Goal: Information Seeking & Learning: Learn about a topic

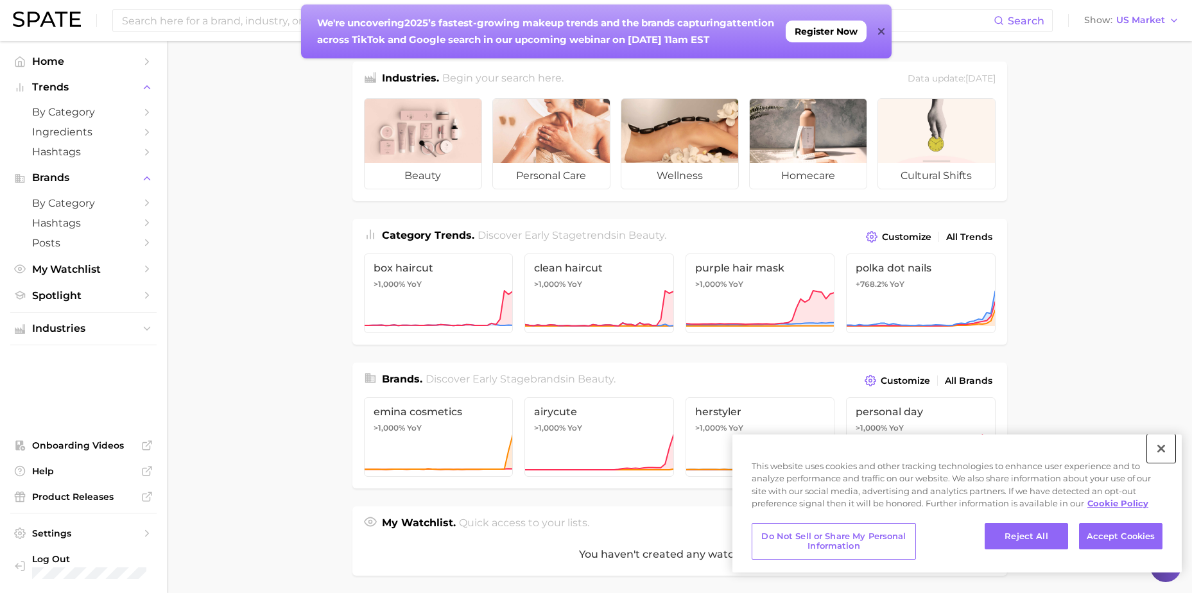
click at [1159, 449] on button "Close" at bounding box center [1161, 449] width 28 height 28
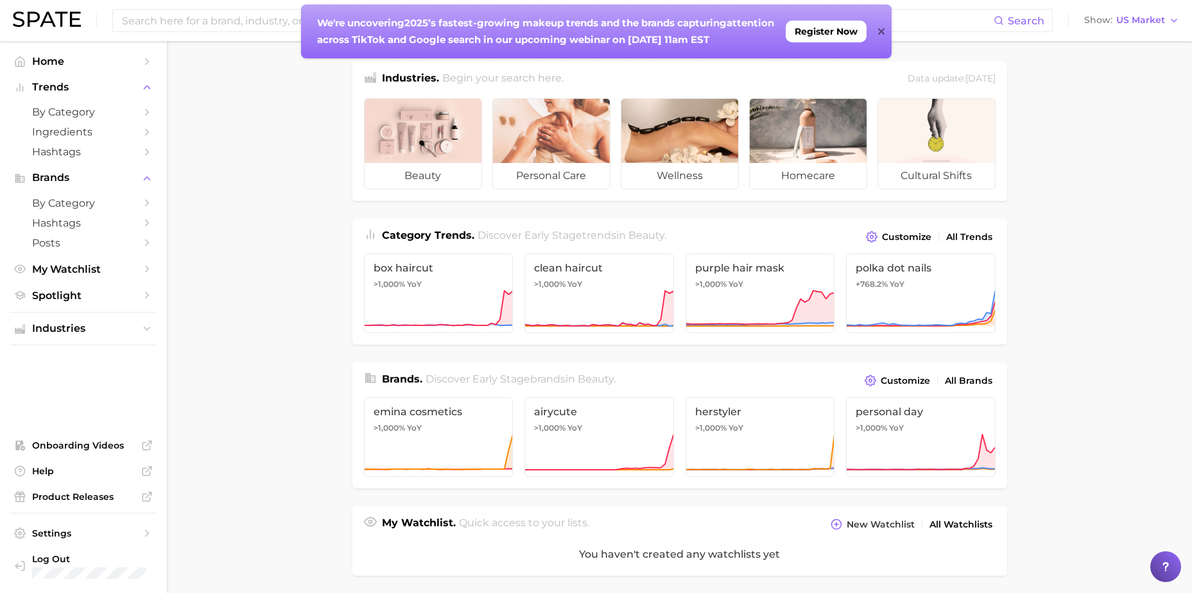
click at [882, 27] on icon at bounding box center [881, 31] width 6 height 10
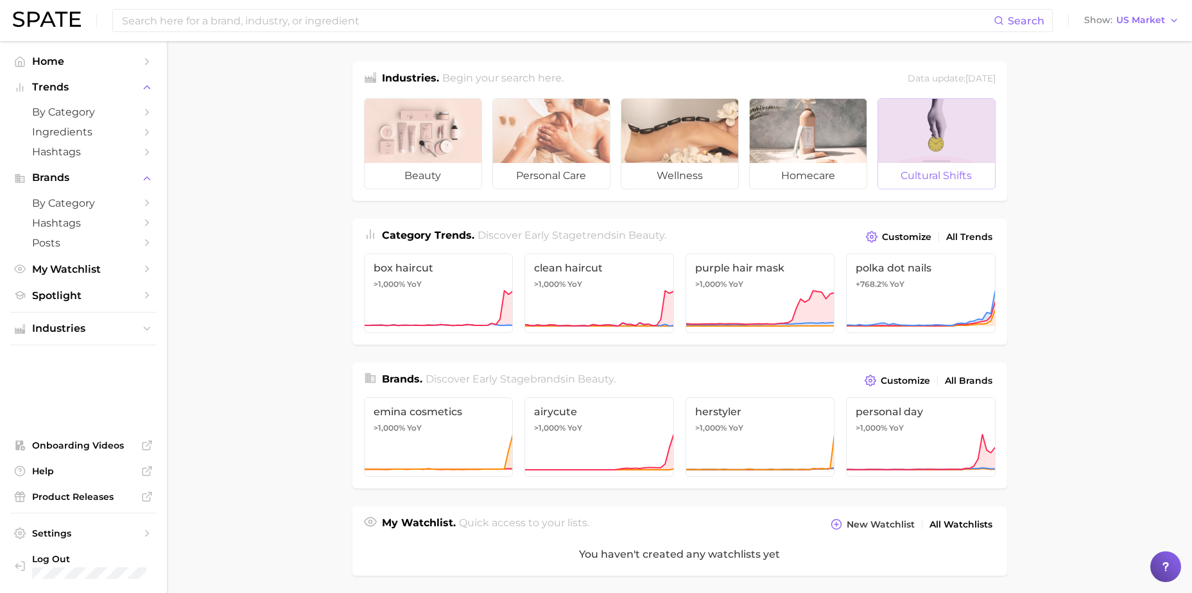
click at [928, 137] on div at bounding box center [936, 131] width 117 height 64
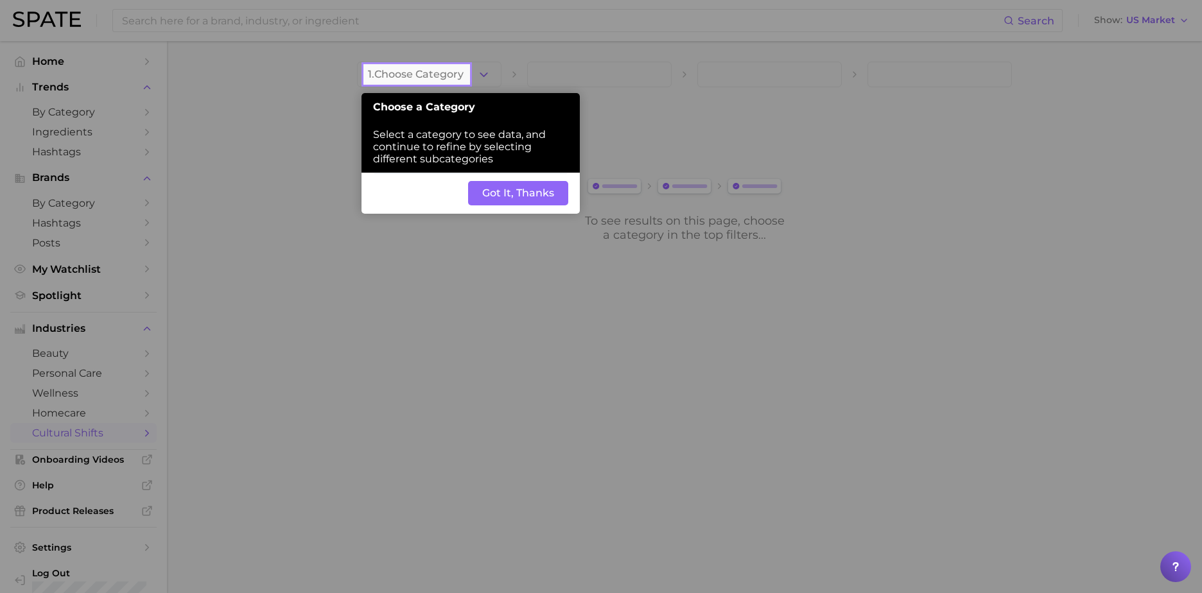
click at [519, 187] on button "Got It, Thanks" at bounding box center [518, 193] width 100 height 24
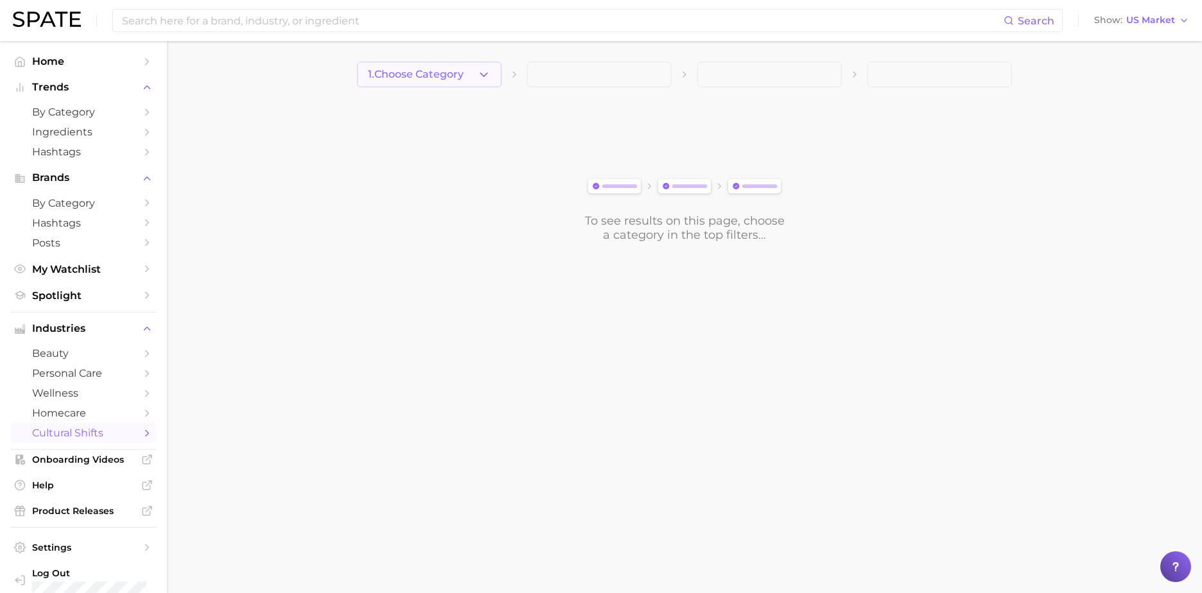
click at [482, 73] on icon "button" at bounding box center [483, 74] width 13 height 13
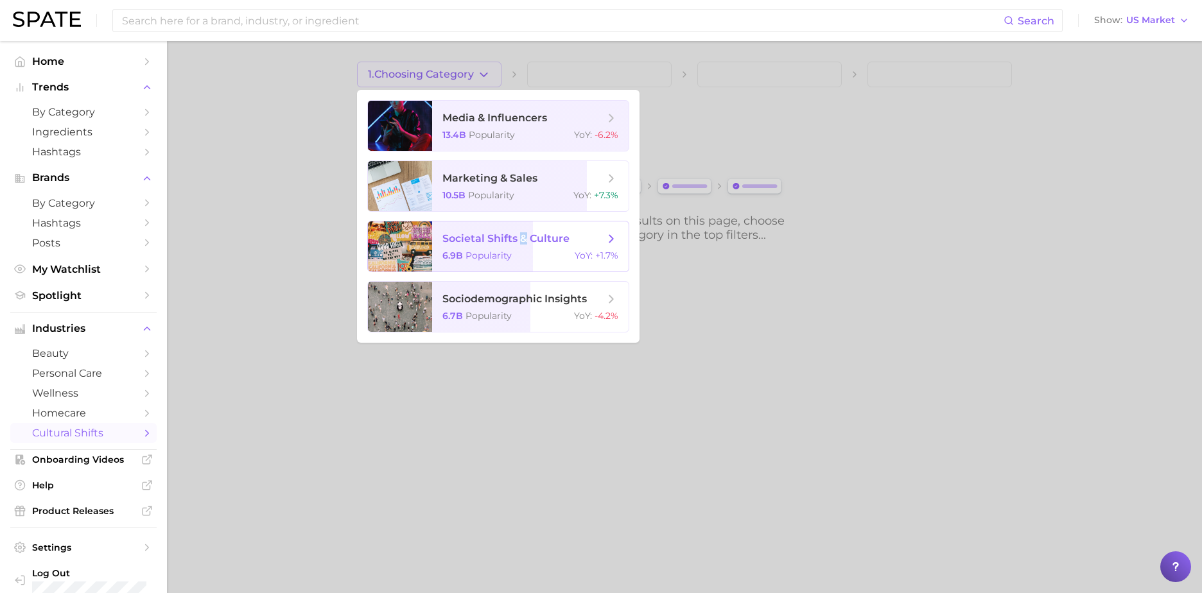
click at [524, 245] on span "societal shifts & culture 6.9b Popularity YoY : +1.7%" at bounding box center [530, 246] width 196 height 50
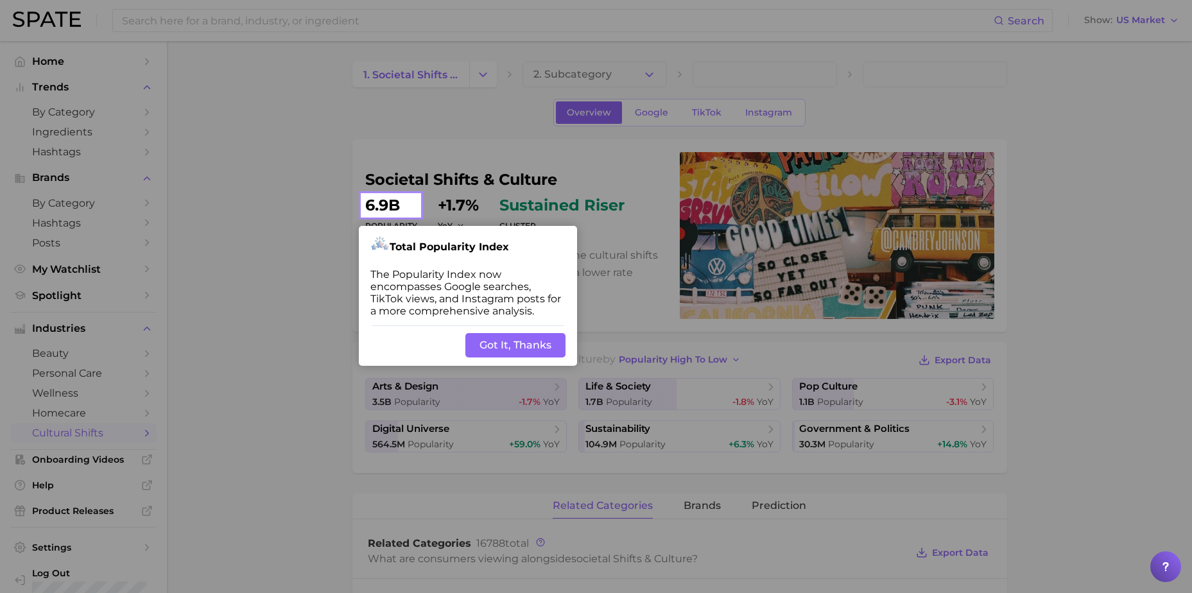
click at [514, 343] on button "Got It, Thanks" at bounding box center [515, 345] width 100 height 24
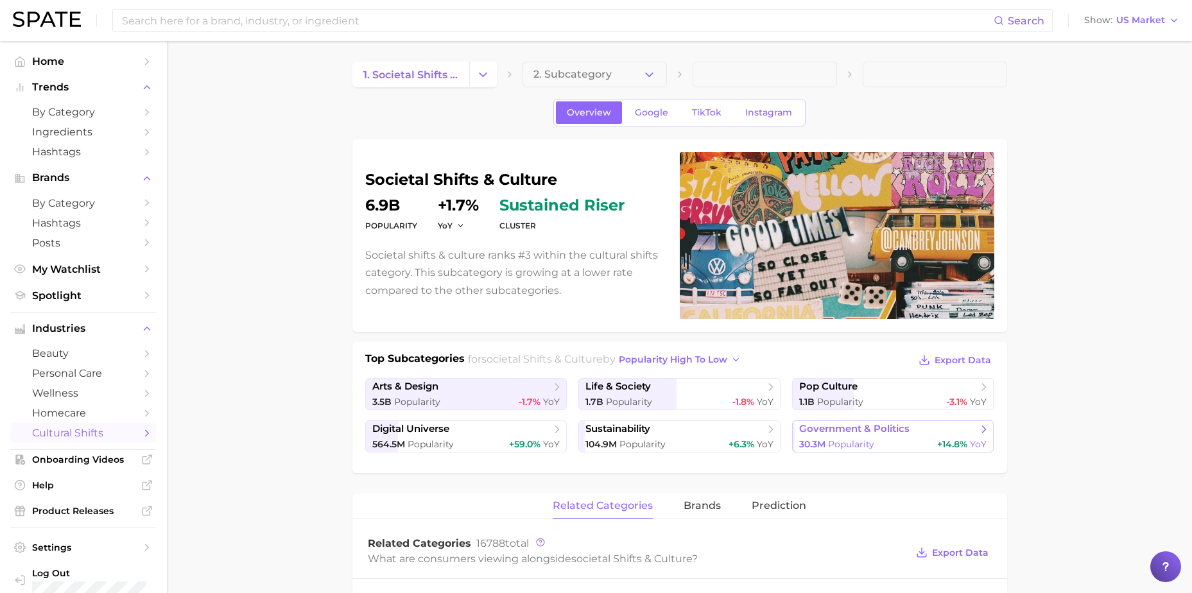
click at [838, 440] on span "Popularity" at bounding box center [851, 444] width 46 height 12
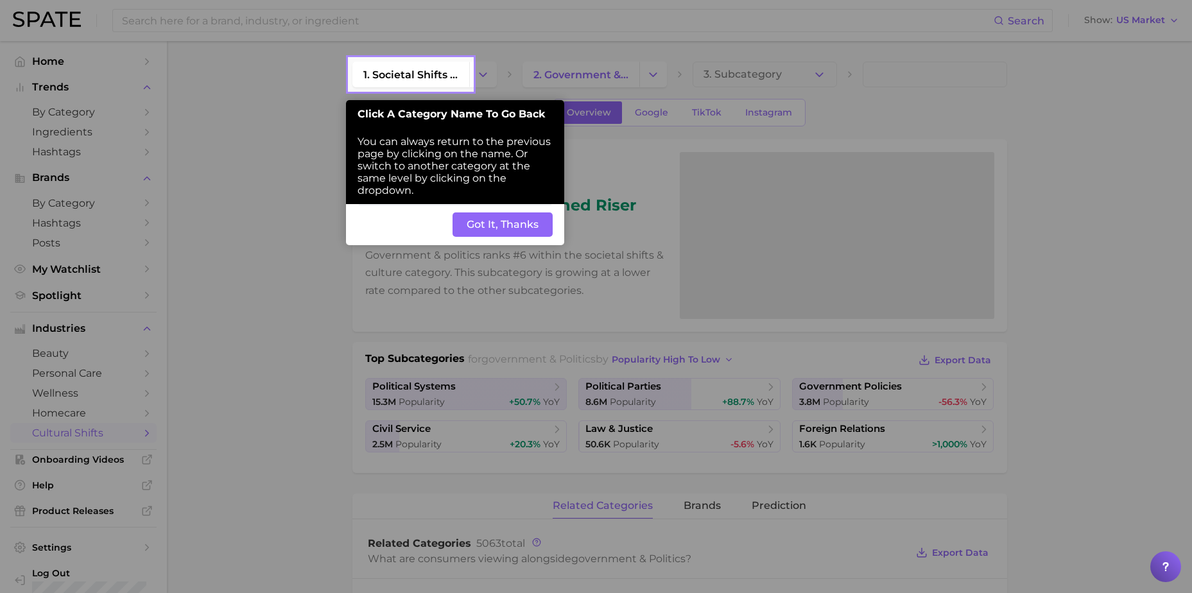
click at [497, 237] on div "Back Got It, Thanks" at bounding box center [455, 224] width 218 height 41
click at [524, 223] on button "Got It, Thanks" at bounding box center [503, 224] width 100 height 24
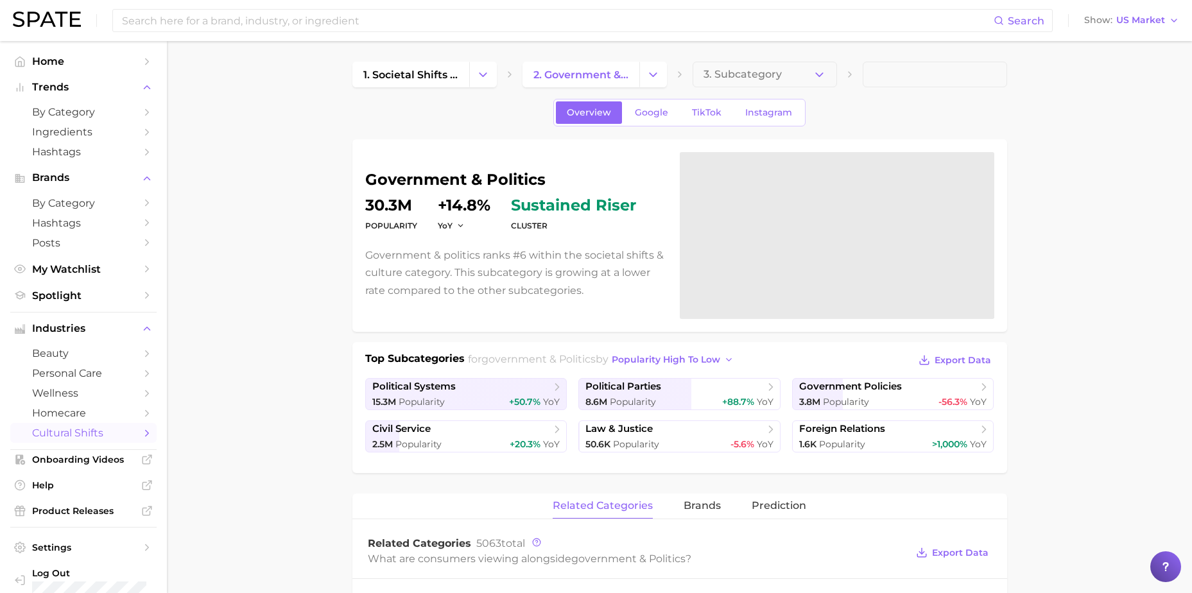
click at [69, 434] on span "cultural shifts" at bounding box center [83, 433] width 103 height 12
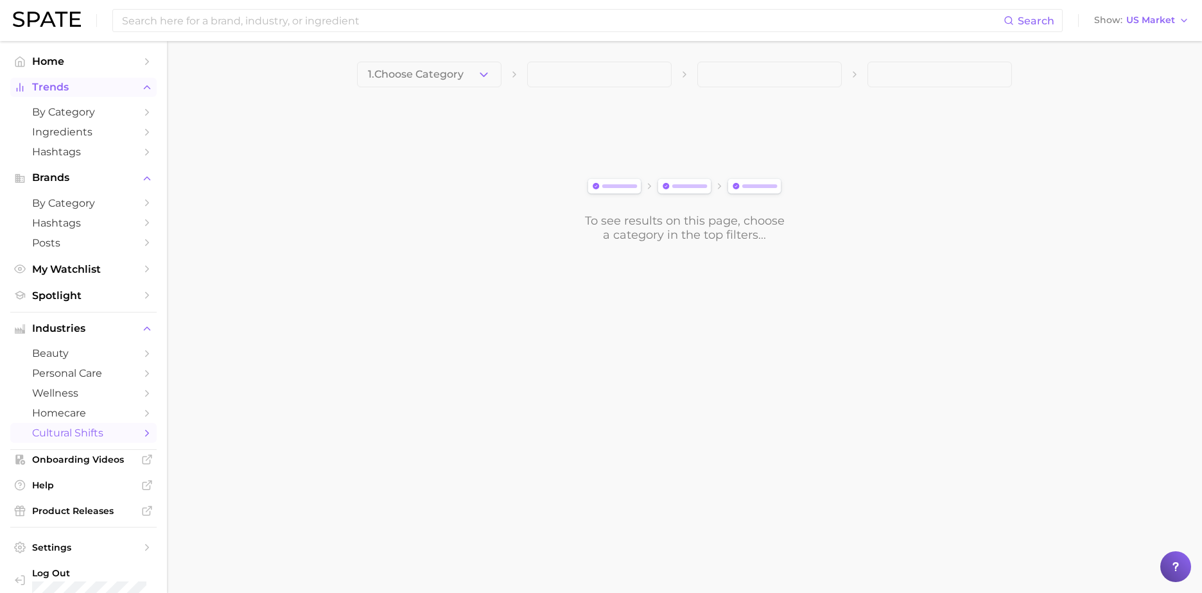
click at [64, 86] on span "Trends" at bounding box center [83, 88] width 103 height 12
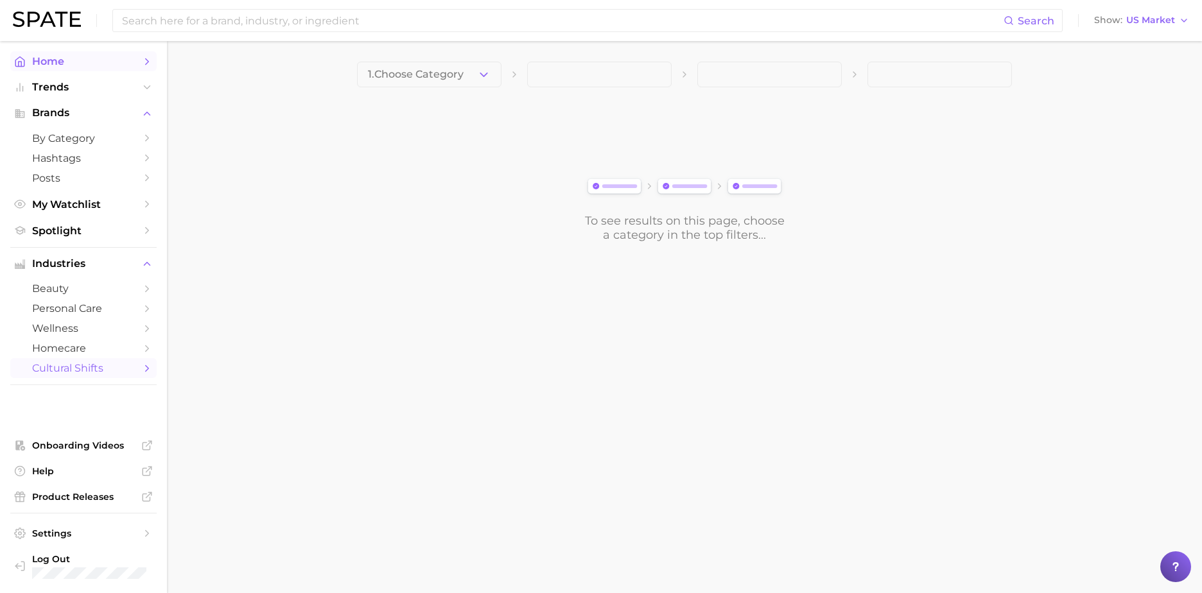
click at [42, 62] on span "Home" at bounding box center [83, 61] width 103 height 12
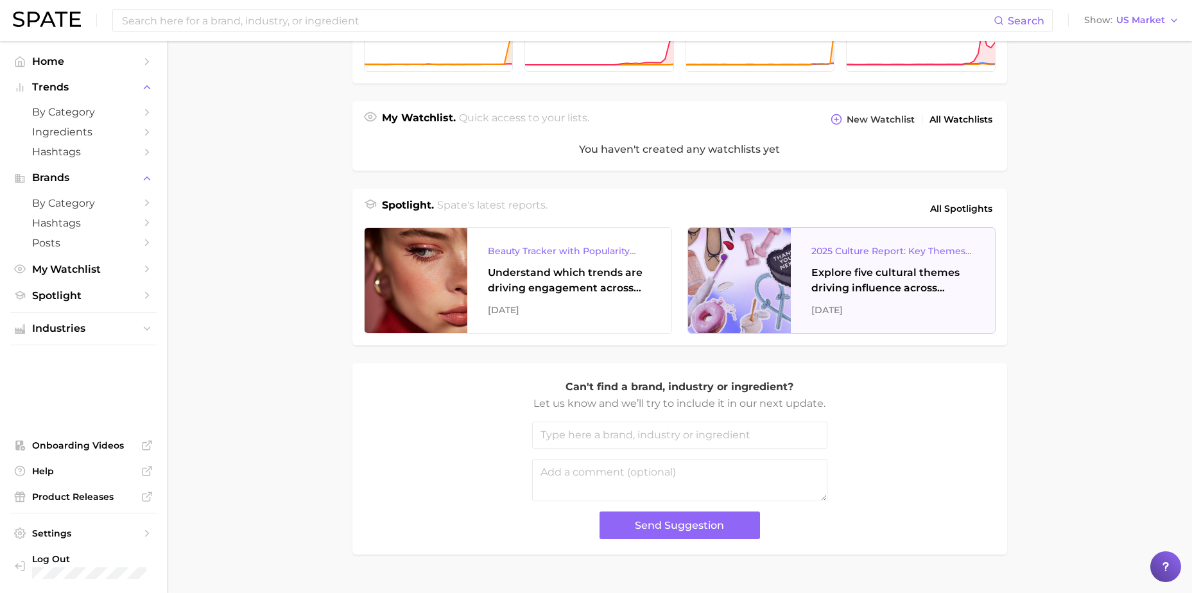
scroll to position [431, 0]
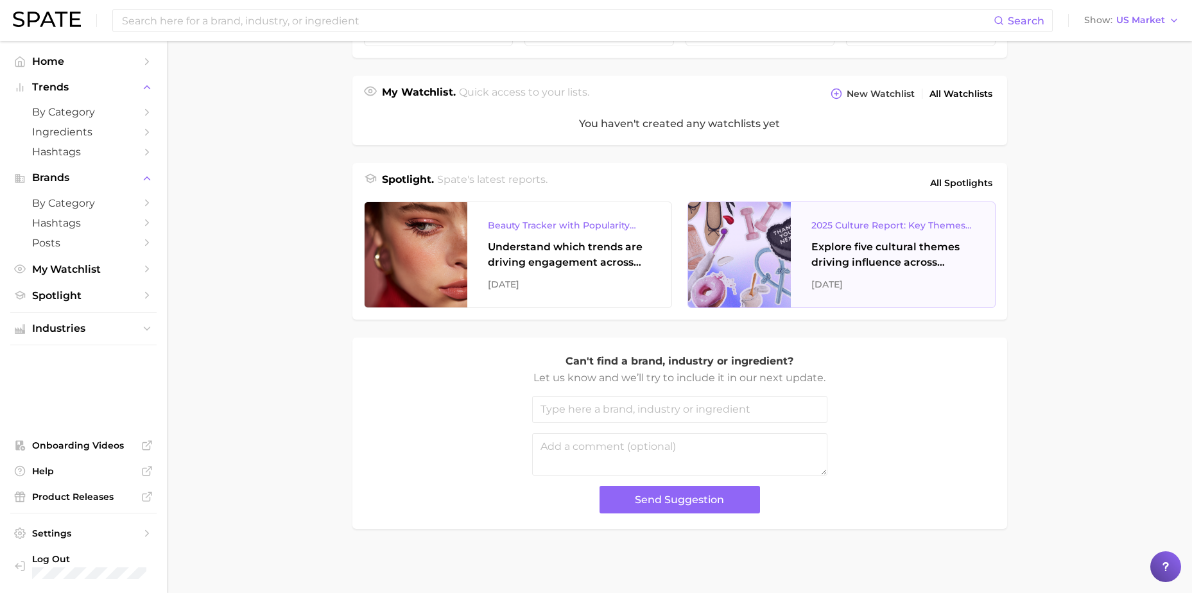
click at [882, 258] on div "Explore five cultural themes driving influence across beauty, food, and pop cul…" at bounding box center [892, 254] width 163 height 31
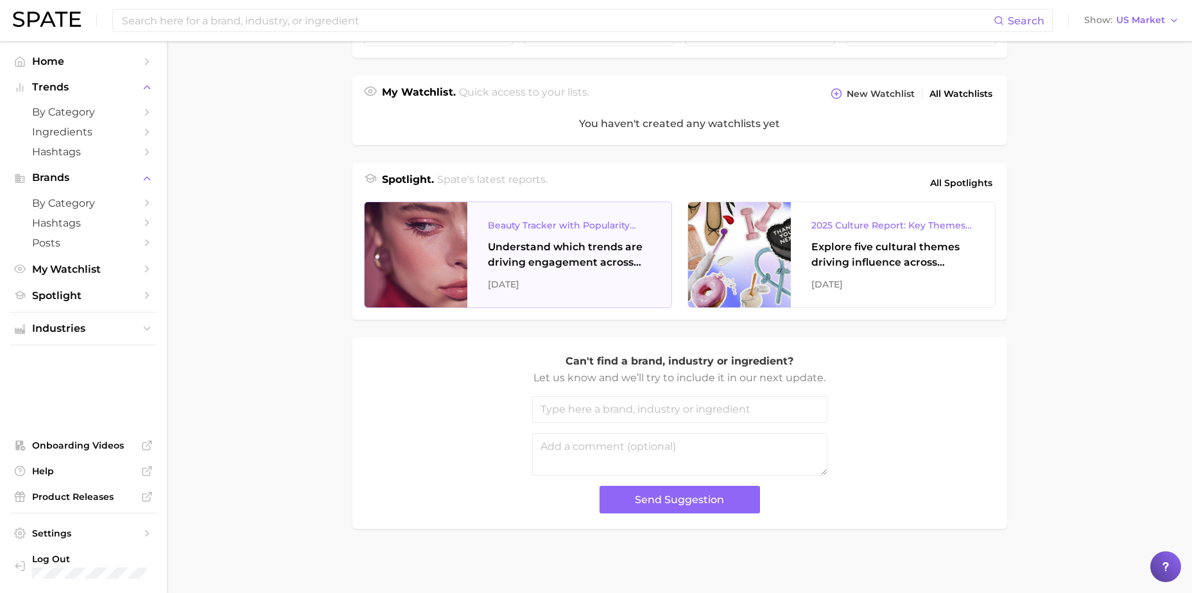
click at [558, 243] on div "Understand which trends are driving engagement across platforms in the skin, ha…" at bounding box center [569, 254] width 163 height 31
